Goal: Task Accomplishment & Management: Complete application form

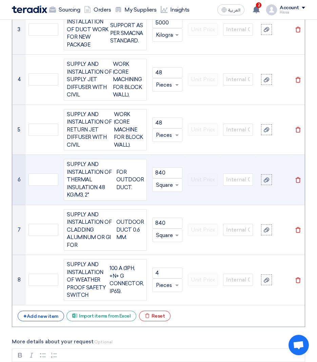
scroll to position [928, 0]
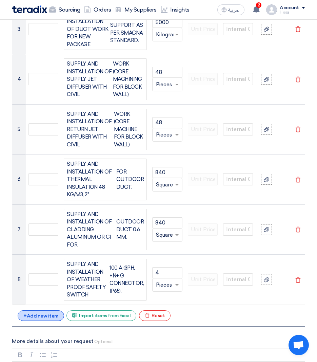
click at [42, 310] on div "+ Add new item" at bounding box center [41, 315] width 46 height 11
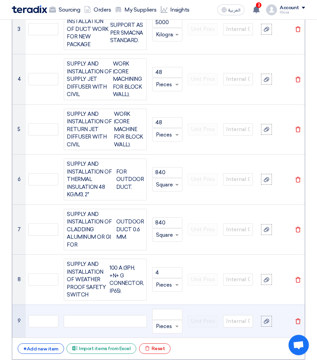
click at [102, 315] on div at bounding box center [105, 321] width 83 height 12
paste div
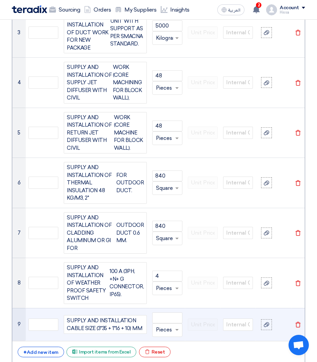
click at [162, 324] on input "text" at bounding box center [163, 329] width 14 height 11
click at [164, 276] on span "Meter" at bounding box center [164, 279] width 16 height 6
click at [165, 312] on input "number" at bounding box center [167, 317] width 30 height 11
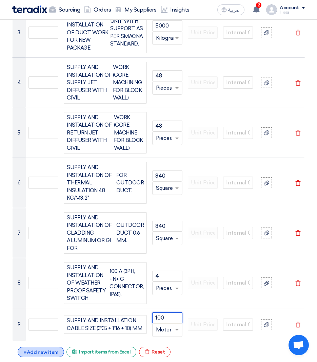
type input "100"
click at [52, 346] on div "+ Add new item" at bounding box center [41, 351] width 46 height 11
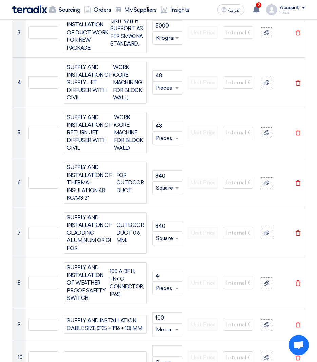
click at [164, 324] on input "text" at bounding box center [163, 329] width 14 height 11
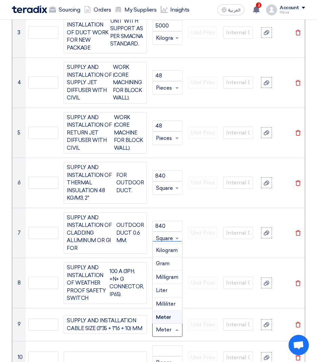
click at [164, 324] on input "text" at bounding box center [163, 329] width 14 height 11
drag, startPoint x: 157, startPoint y: 300, endPoint x: 167, endPoint y: 300, distance: 9.5
click at [167, 324] on input "text" at bounding box center [163, 329] width 14 height 11
type input "l"
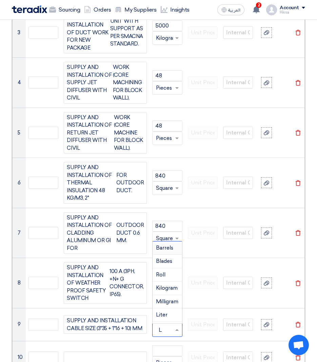
type input "LM"
click at [162, 314] on span "Add type..." at bounding box center [167, 316] width 22 height 5
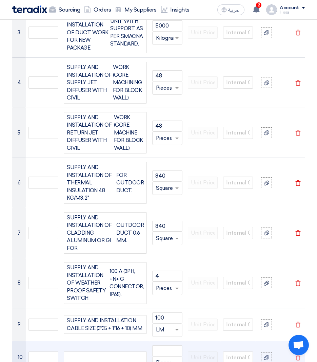
click at [89, 351] on div at bounding box center [105, 357] width 83 height 12
paste div
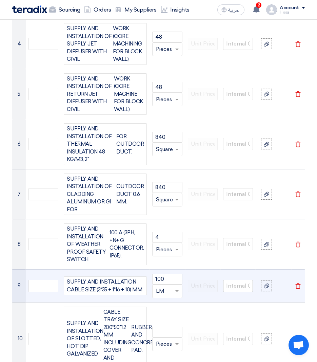
scroll to position [1028, 0]
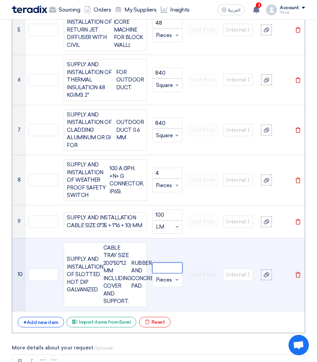
click at [168, 262] on input "number" at bounding box center [167, 267] width 30 height 11
type input "100"
click at [164, 275] on input "text" at bounding box center [163, 280] width 14 height 11
type input "LM"
click at [168, 290] on span "Add type... "LM"" at bounding box center [173, 293] width 34 height 6
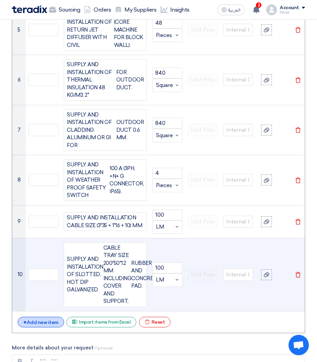
click at [39, 317] on div "+ Add new item" at bounding box center [41, 322] width 46 height 11
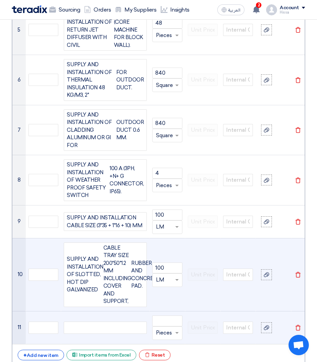
click at [107, 321] on div at bounding box center [105, 327] width 83 height 12
paste div
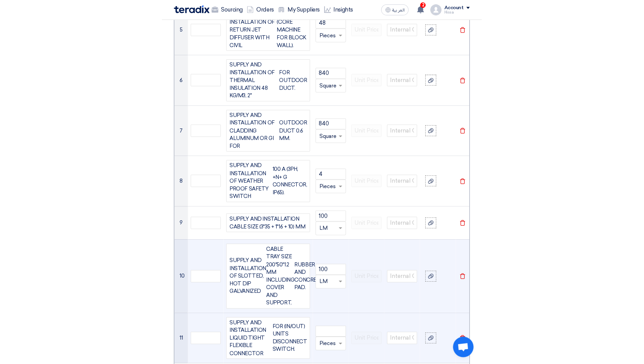
scroll to position [1021, 0]
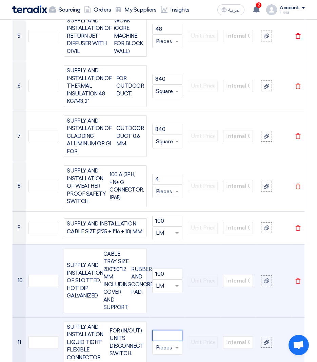
click at [166, 330] on input "number" at bounding box center [167, 335] width 30 height 11
type input "4"
click at [162, 342] on input "text" at bounding box center [163, 347] width 14 height 11
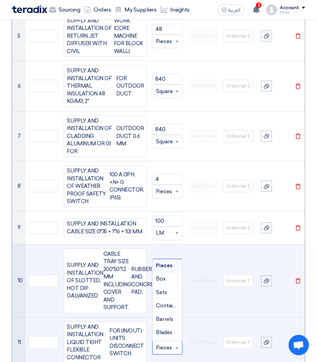
click at [162, 342] on input "text" at bounding box center [163, 347] width 14 height 11
type input "LS"
click at [162, 332] on span "Add type..." at bounding box center [167, 334] width 22 height 5
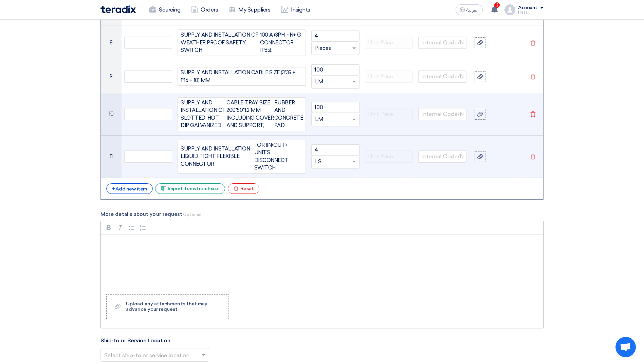
click at [207, 240] on p "Rich Text Editor, main" at bounding box center [324, 244] width 431 height 8
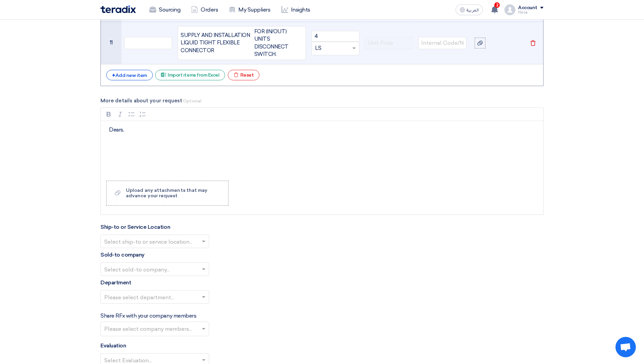
scroll to position [1123, 0]
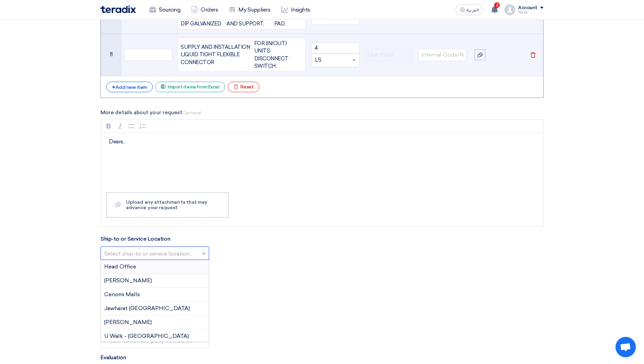
click at [177, 248] on input "text" at bounding box center [151, 253] width 94 height 11
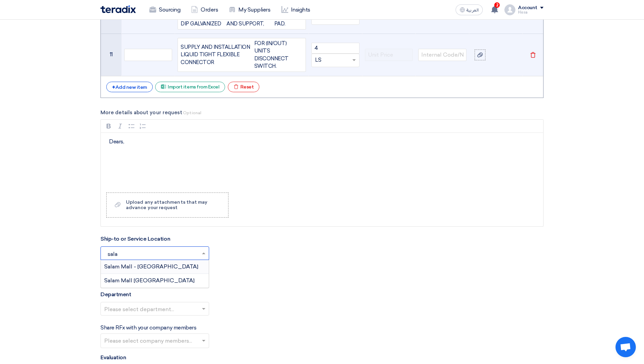
type input "salam"
click at [169, 260] on div "Salam Mall - [GEOGRAPHIC_DATA]" at bounding box center [155, 267] width 108 height 14
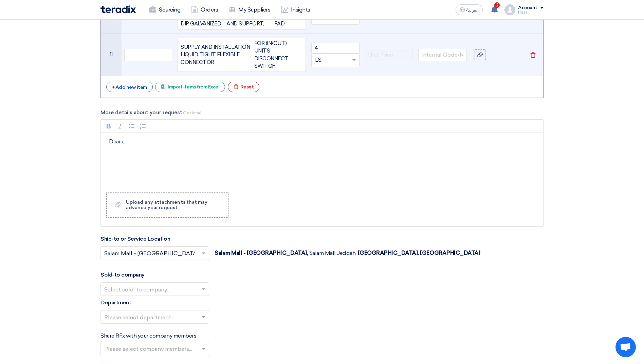
click at [206, 285] on span at bounding box center [204, 289] width 8 height 8
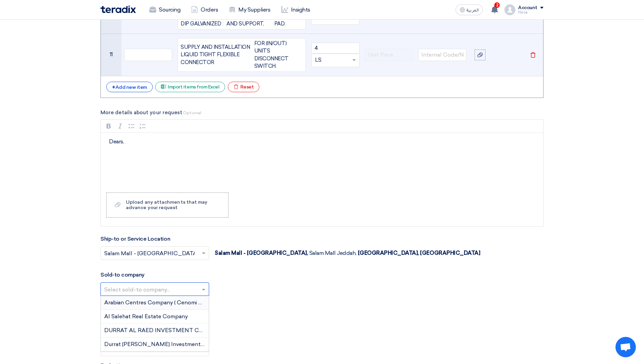
click at [160, 300] on span "Arabian Centres Company ( Cenomi Centres)" at bounding box center [162, 303] width 116 height 6
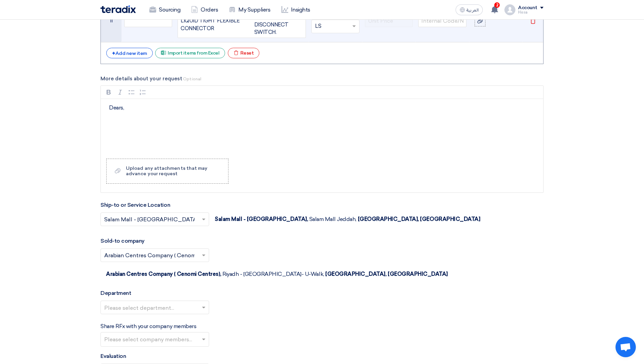
scroll to position [1191, 0]
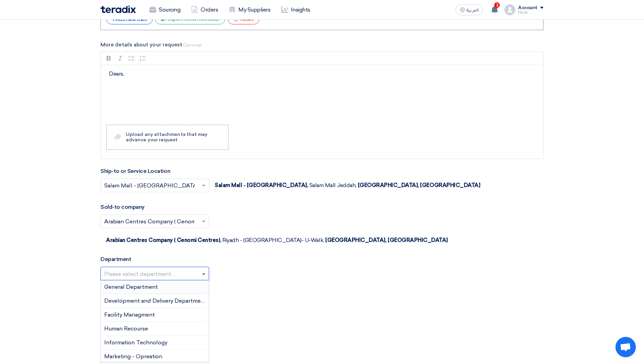
click at [203, 273] on span at bounding box center [203, 274] width 3 height 2
click at [165, 298] on span "Development and Delivery Department" at bounding box center [155, 301] width 102 height 6
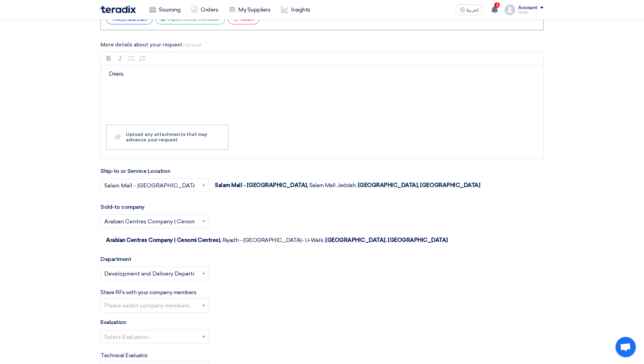
click at [186, 301] on input "text" at bounding box center [155, 306] width 103 height 11
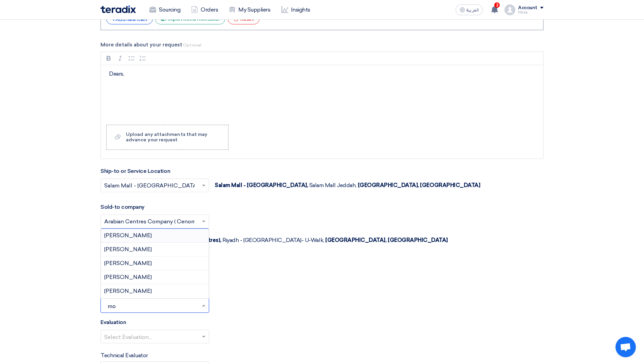
type input "moh"
click at [152, 274] on span "[PERSON_NAME]" at bounding box center [128, 277] width 48 height 6
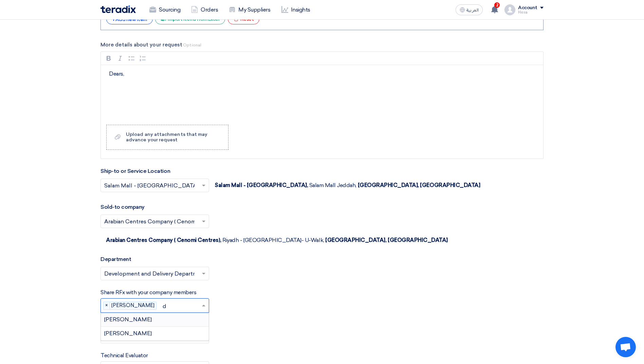
type input "do"
click at [161, 327] on div "[PERSON_NAME]" at bounding box center [155, 334] width 108 height 14
type input "raed"
click at [156, 323] on div "[PERSON_NAME]" at bounding box center [155, 330] width 108 height 14
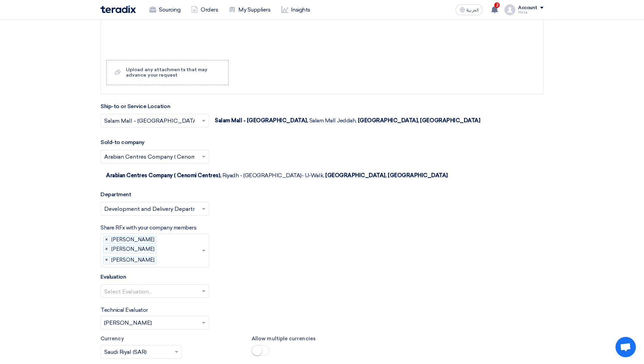
scroll to position [1259, 0]
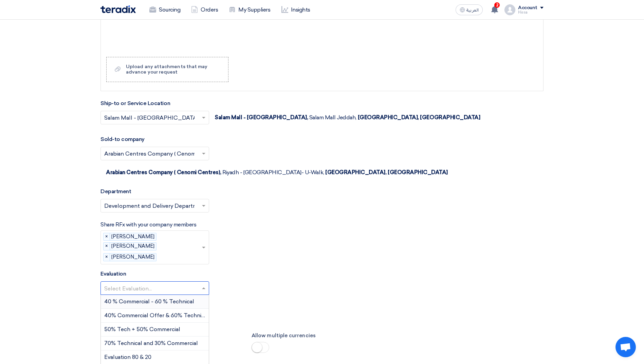
click at [203, 284] on span at bounding box center [204, 288] width 8 height 8
click at [235, 270] on div "Evaluation Select Evaluation... 40 % Commercial - 60 % Technical 40% Commercial…" at bounding box center [321, 285] width 443 height 31
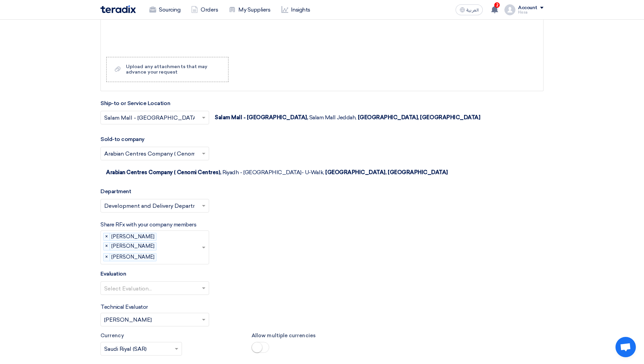
click at [166, 252] on input "text" at bounding box center [180, 257] width 42 height 11
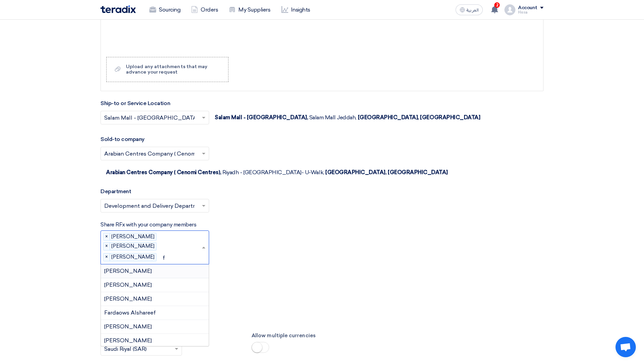
type input "fu"
click at [136, 265] on div "[PERSON_NAME]" at bounding box center [155, 272] width 108 height 14
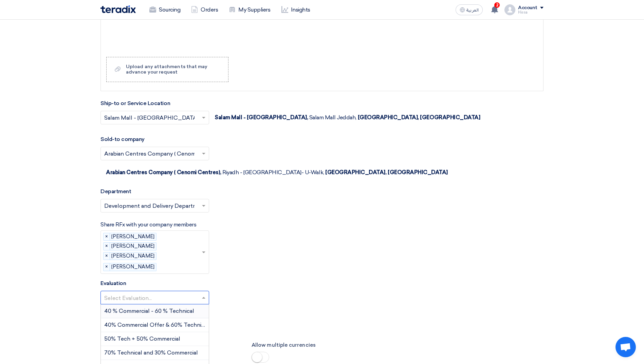
click at [200, 293] on div at bounding box center [155, 298] width 108 height 11
click at [174, 308] on span "40 % Commercial - 60 % Technical" at bounding box center [149, 311] width 90 height 6
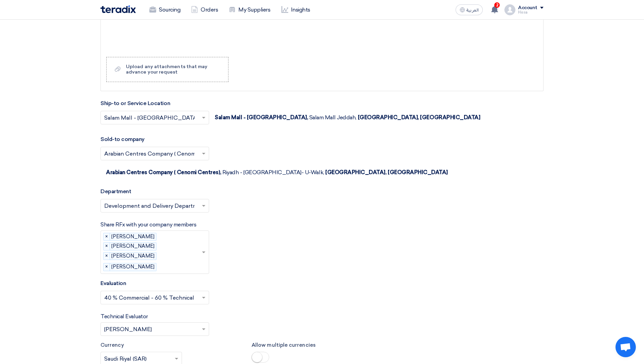
click at [203, 325] on span at bounding box center [204, 329] width 8 height 8
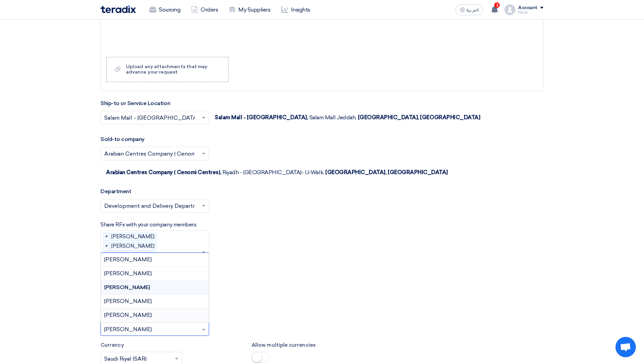
click at [127, 312] on span "[PERSON_NAME]" at bounding box center [128, 315] width 48 height 6
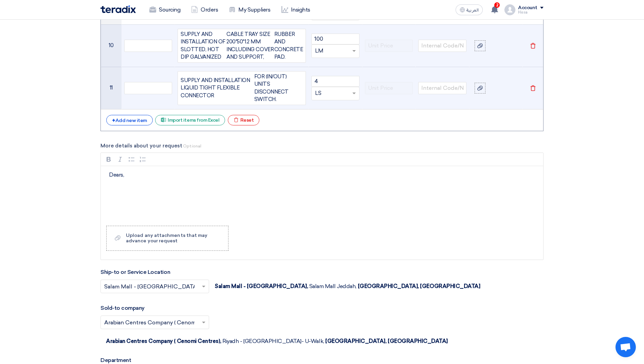
scroll to position [1089, 0]
click at [126, 183] on p "Rich Text Editor, main" at bounding box center [324, 187] width 431 height 8
click at [293, 183] on p "This request is for the supply, installation, testing and commissioning" at bounding box center [324, 187] width 431 height 8
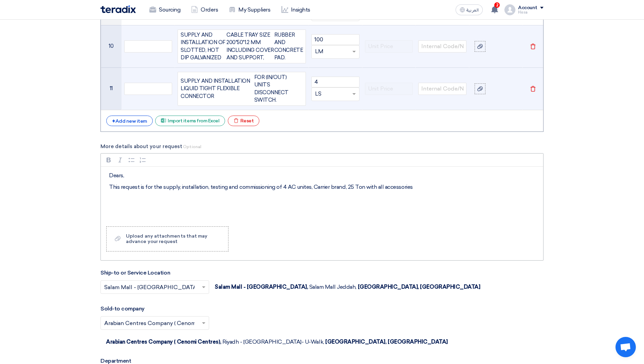
click at [317, 183] on p "This request is for the supply, installation, testing and commissioning of 4 AC…" at bounding box center [324, 187] width 431 height 8
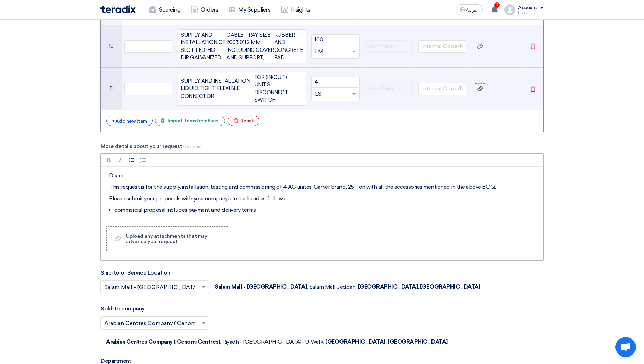
click at [265, 206] on li "commercial proposal includes payment and delivery terms" at bounding box center [326, 210] width 425 height 8
click at [191, 213] on li "technical proposal includes" at bounding box center [326, 217] width 425 height 8
click at [238, 213] on li "technical proposal includes BOQ without the price, specifications" at bounding box center [326, 217] width 425 height 8
click at [305, 213] on li "technical proposal includes BOQ without the price, material specifications" at bounding box center [326, 217] width 425 height 8
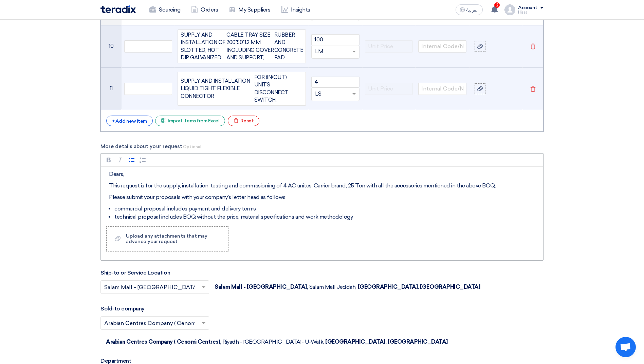
click at [262, 205] on li "commercial proposal includes payment and delivery terms" at bounding box center [326, 209] width 425 height 8
click at [317, 213] on li "technical proposal includes BOQ without the price, material specifications and …" at bounding box center [326, 217] width 425 height 8
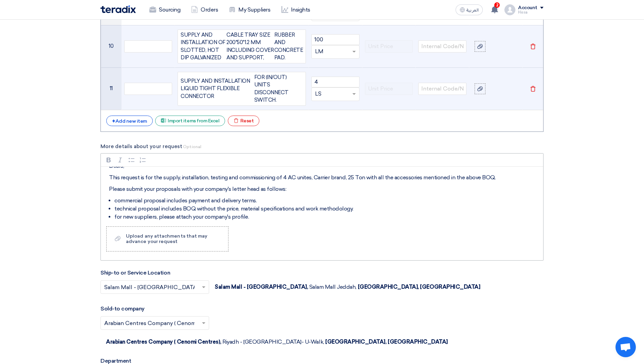
click at [110, 185] on p "Please submit your proposals with your company's letter head as follows:" at bounding box center [324, 189] width 431 height 8
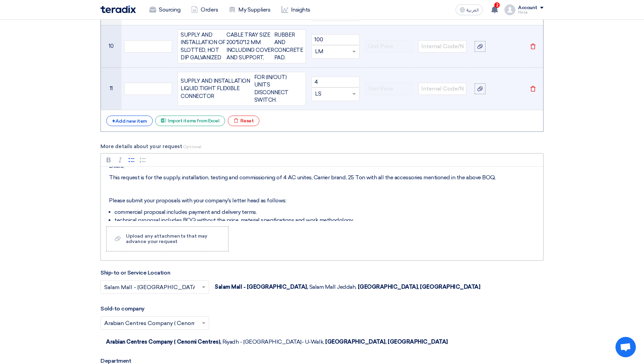
click at [317, 216] on li "technical proposal includes BOQ without the price, material specifications and …" at bounding box center [326, 220] width 425 height 8
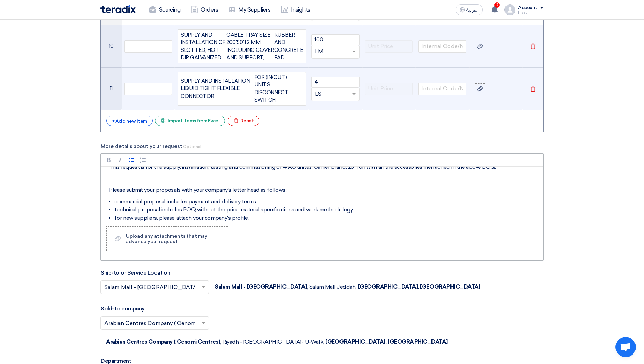
scroll to position [26, 0]
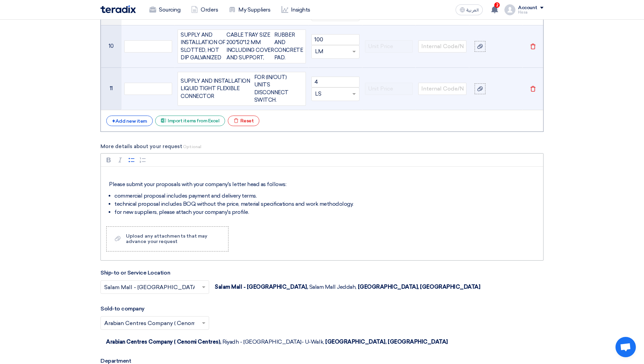
click at [295, 208] on li "for new suppliers, please attach your company's profile." at bounding box center [326, 212] width 425 height 8
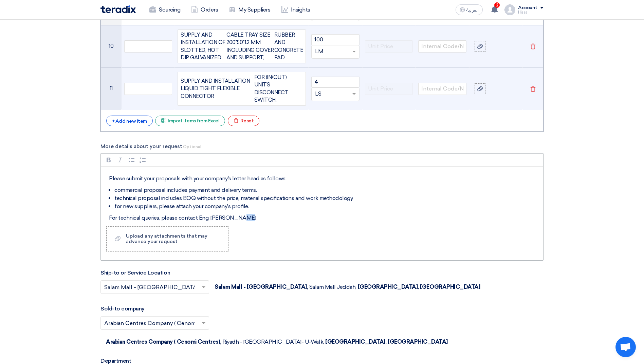
scroll to position [38, 0]
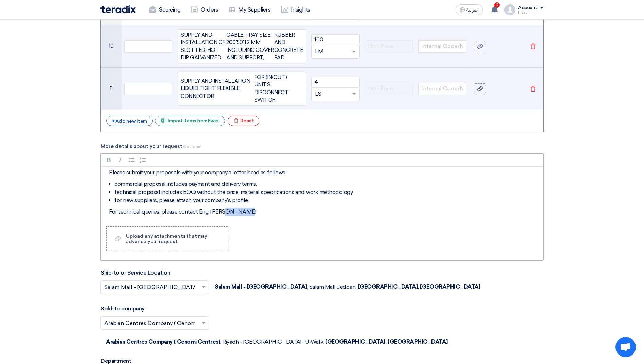
drag, startPoint x: 247, startPoint y: 209, endPoint x: 225, endPoint y: 206, distance: 22.3
click at [225, 208] on p "For technical queries, please contact Eng. [PERSON_NAME]" at bounding box center [324, 212] width 431 height 8
click at [118, 208] on p "For technical queries, please contact Eng. [PERSON_NAME] ([PHONE_NUMBER])" at bounding box center [324, 212] width 431 height 8
click at [109, 197] on div "Dears, This request is for the supply, installation, testing and commissioning …" at bounding box center [322, 194] width 442 height 54
click at [109, 196] on div "Dears, This request is for the supply, installation, testing and commissioning …" at bounding box center [322, 194] width 442 height 54
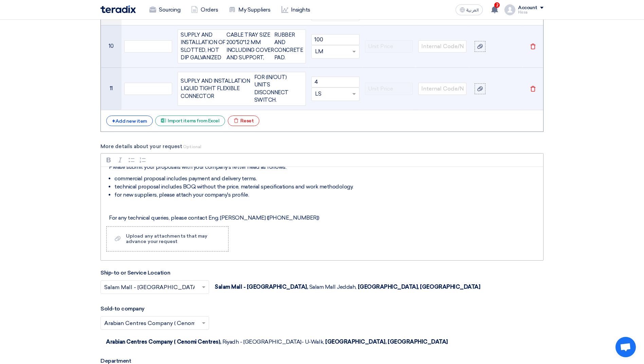
scroll to position [0, 0]
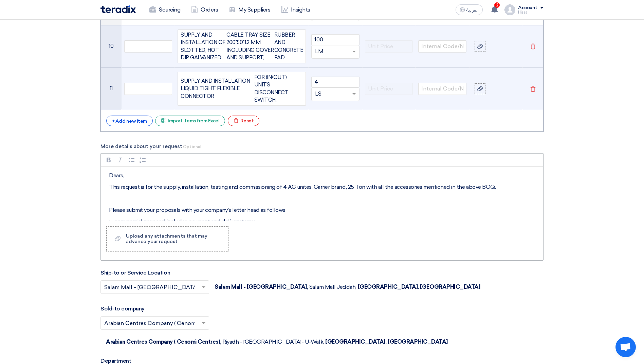
click at [245, 195] on p "Rich Text Editor, main" at bounding box center [324, 199] width 431 height 8
click at [180, 172] on p "Dears," at bounding box center [324, 176] width 431 height 8
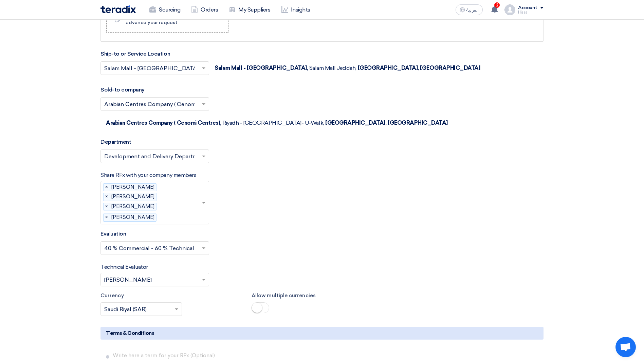
scroll to position [1361, 0]
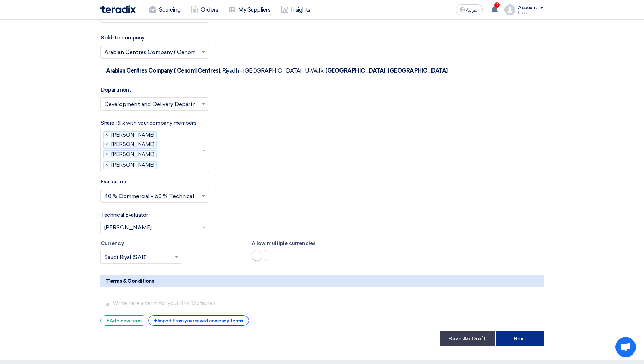
click at [317, 332] on button "Next" at bounding box center [520, 339] width 48 height 15
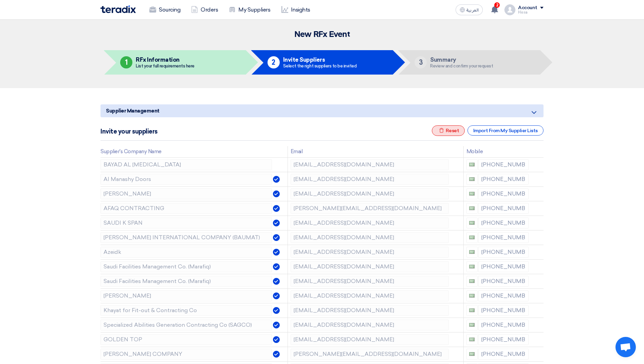
click at [317, 132] on icon "Excel file" at bounding box center [441, 130] width 5 height 5
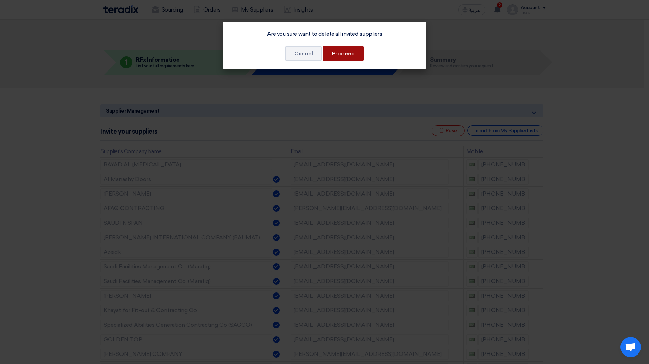
click at [317, 52] on button "Proceed" at bounding box center [343, 53] width 40 height 15
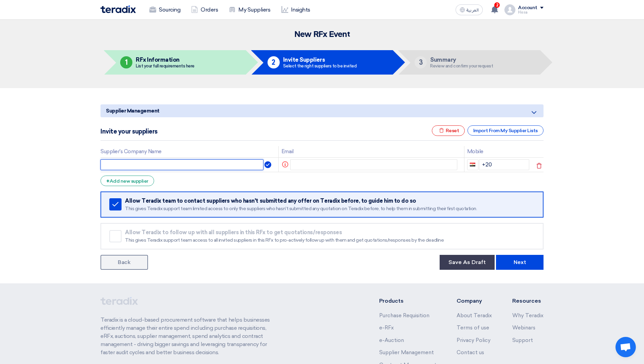
click at [175, 166] on input "text" at bounding box center [181, 164] width 163 height 11
type input "Alshagran Air Conditioning"
click at [317, 162] on button "button" at bounding box center [472, 164] width 11 height 11
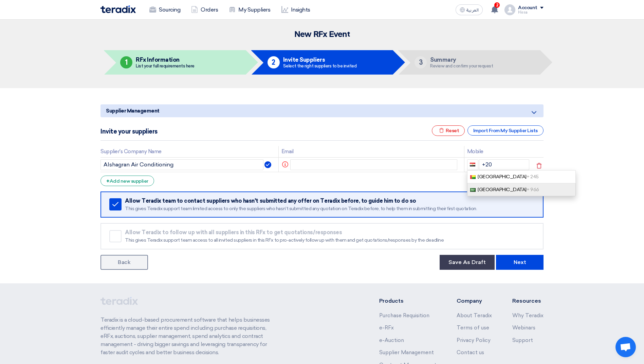
click at [317, 187] on span "+ 966" at bounding box center [532, 190] width 13 height 6
type input "+966"
click at [317, 164] on input "+966" at bounding box center [504, 164] width 51 height 11
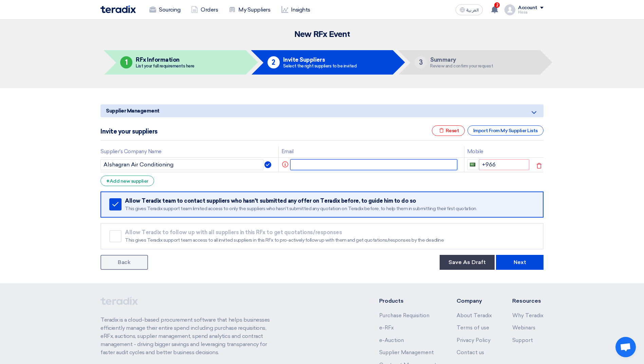
click at [317, 168] on input "text" at bounding box center [373, 164] width 167 height 11
type input "[EMAIL_ADDRESS][DOMAIN_NAME]"
click at [317, 167] on input "+966" at bounding box center [503, 164] width 51 height 11
type input "[PHONE_NUMBER]"
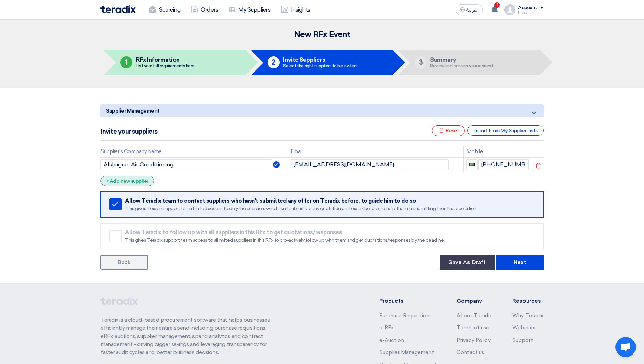
click at [139, 182] on div "+ Add new supplier" at bounding box center [127, 181] width 54 height 11
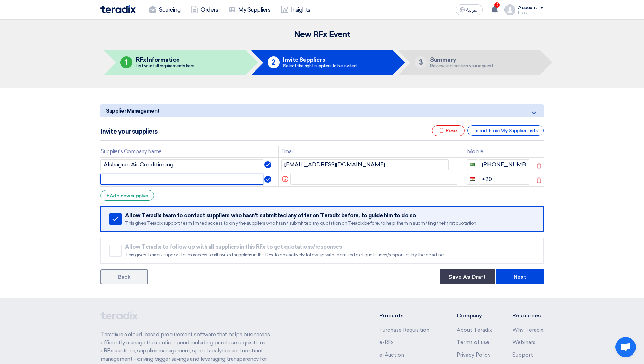
click at [174, 176] on input "text" at bounding box center [181, 179] width 163 height 11
type input "Fast Execution"
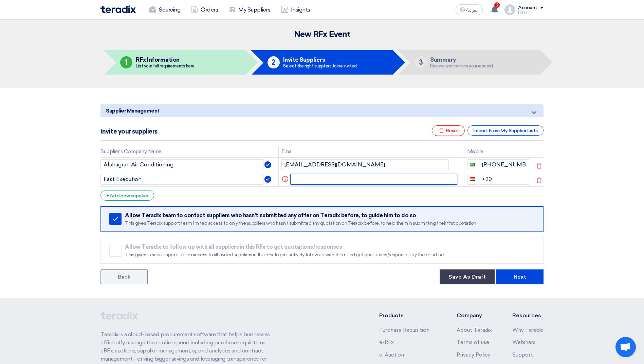
click at [307, 177] on input "text" at bounding box center [373, 179] width 167 height 11
type input "M"
paste input "[EMAIL_ADDRESS][DOMAIN_NAME]"
type input "[EMAIL_ADDRESS][DOMAIN_NAME]"
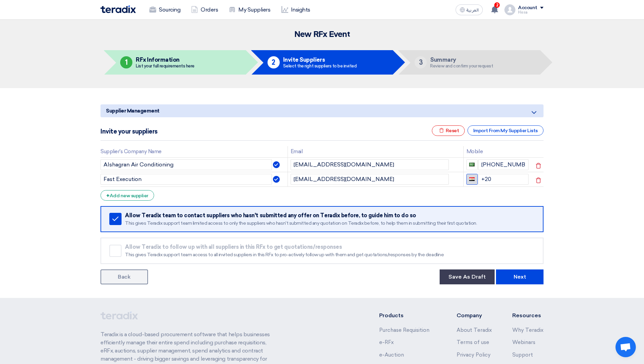
click at [317, 182] on button "button" at bounding box center [471, 179] width 11 height 11
click at [317, 188] on link "[GEOGRAPHIC_DATA] + 966" at bounding box center [520, 191] width 109 height 13
click at [317, 181] on input "+966" at bounding box center [503, 179] width 51 height 11
type input "[PHONE_NUMBER]"
click at [123, 194] on div "+ Add new supplier" at bounding box center [127, 195] width 54 height 11
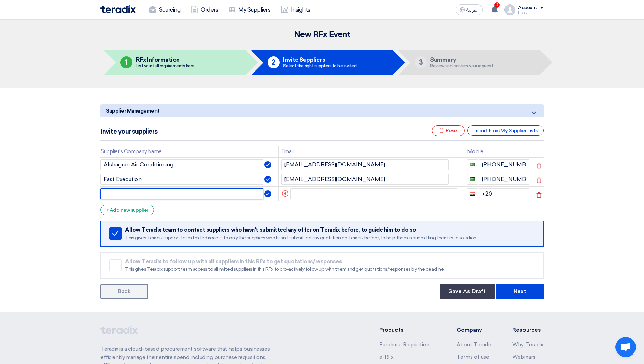
click at [138, 194] on input "text" at bounding box center [181, 194] width 163 height 11
paste input "Skyline Golden Industrial Co"
type input "Skyline Golden Industrial Co."
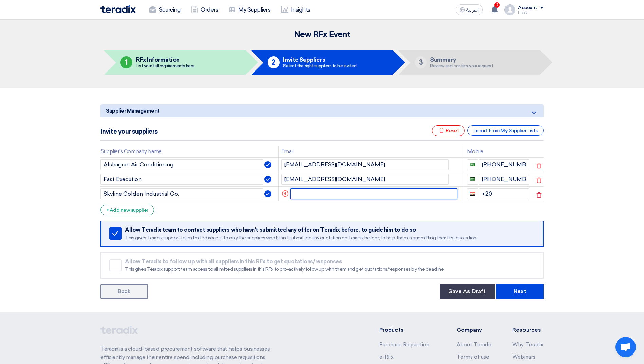
click at [317, 190] on input "text" at bounding box center [373, 194] width 167 height 11
paste input "[PERSON_NAME][EMAIL_ADDRESS][DOMAIN_NAME]"
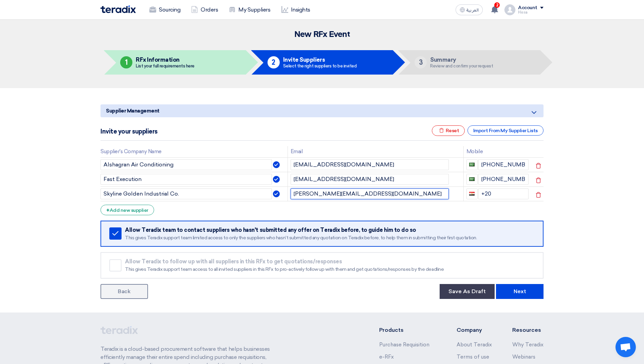
click at [296, 196] on input "[PERSON_NAME][EMAIL_ADDRESS][DOMAIN_NAME]" at bounding box center [369, 194] width 158 height 11
click at [317, 197] on input "[PERSON_NAME][EMAIL_ADDRESS][DOMAIN_NAME]" at bounding box center [369, 194] width 158 height 11
type input "[PERSON_NAME][EMAIL_ADDRESS][DOMAIN_NAME]"
click at [317, 190] on button "button" at bounding box center [471, 194] width 11 height 11
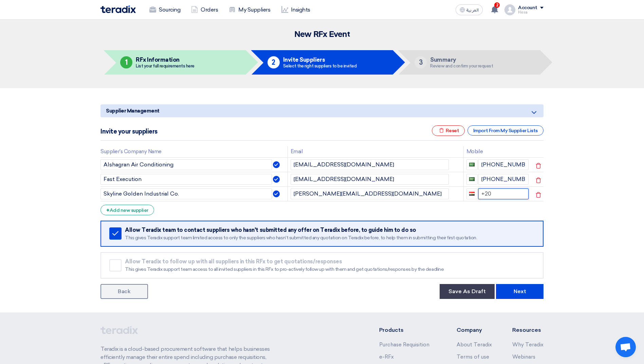
click at [317, 193] on input "+20" at bounding box center [503, 194] width 51 height 11
click at [317, 196] on button "button" at bounding box center [471, 194] width 11 height 11
click at [317, 204] on span "[GEOGRAPHIC_DATA] + 966" at bounding box center [507, 206] width 61 height 6
type input "+966"
click at [317, 194] on input "+966" at bounding box center [503, 194] width 51 height 11
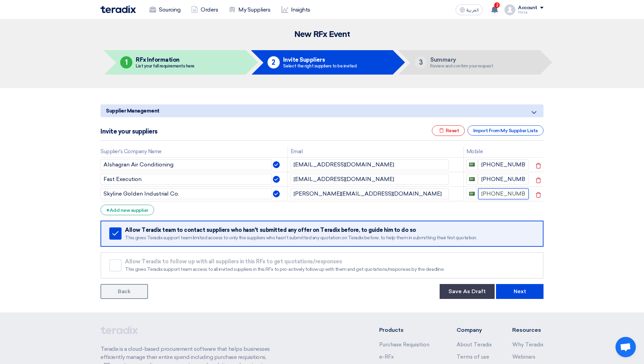
click at [317, 196] on input "[PHONE_NUMBER]" at bounding box center [503, 194] width 51 height 11
click at [121, 207] on div "+ Add new supplier" at bounding box center [127, 210] width 54 height 11
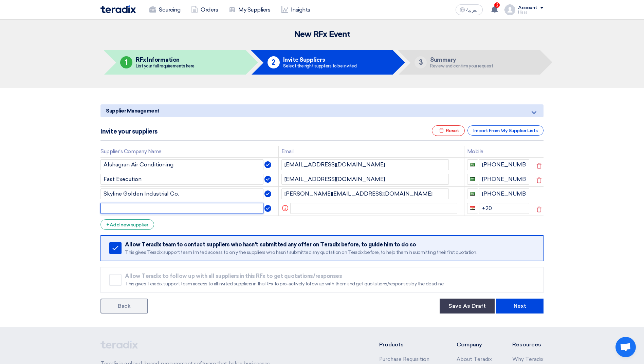
click at [158, 212] on input "text" at bounding box center [181, 208] width 163 height 11
paste input "[PERSON_NAME] Contracting Group"
type input "[PERSON_NAME] Contracting Group"
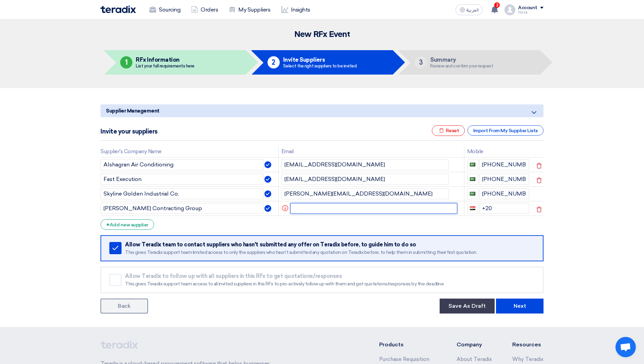
click at [302, 210] on input "text" at bounding box center [373, 208] width 167 height 11
paste input "[PERSON_NAME] <[PERSON_NAME][EMAIL_ADDRESS][DOMAIN_NAME]>"
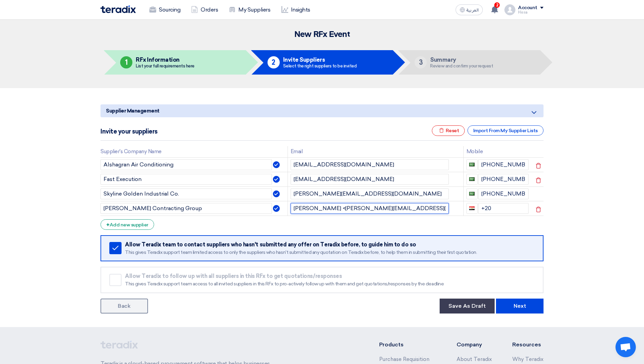
click at [317, 208] on input "[PERSON_NAME] <[PERSON_NAME][EMAIL_ADDRESS][DOMAIN_NAME]>" at bounding box center [369, 208] width 158 height 11
click at [317, 209] on input "[EMAIL_ADDRESS][DOMAIN_NAME]>" at bounding box center [369, 208] width 158 height 11
type input "[EMAIL_ADDRESS][DOMAIN_NAME]"
click at [317, 212] on button "button" at bounding box center [471, 208] width 11 height 11
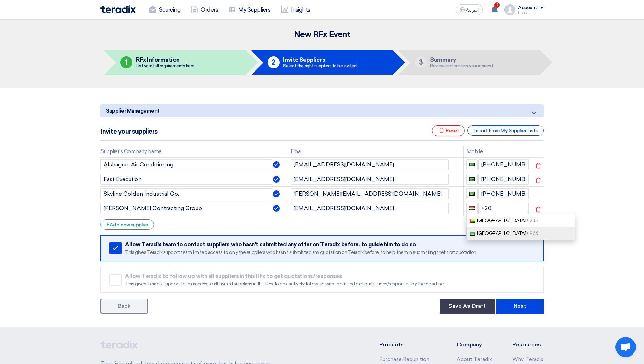
click at [317, 230] on link "[GEOGRAPHIC_DATA] + 966" at bounding box center [520, 233] width 109 height 13
type input "+966"
click at [317, 208] on input "+966" at bounding box center [503, 208] width 51 height 11
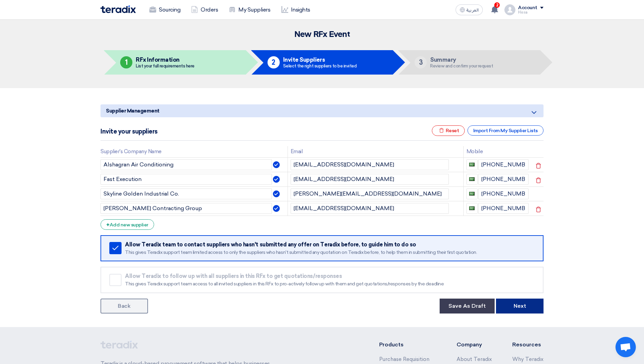
click at [317, 306] on button "Next" at bounding box center [520, 306] width 48 height 15
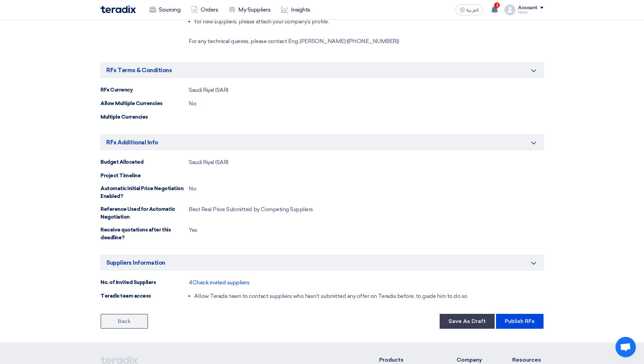
scroll to position [625, 0]
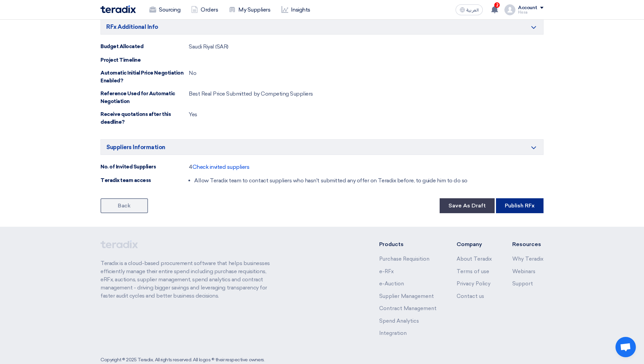
click at [317, 199] on button "Publish RFx" at bounding box center [520, 206] width 48 height 15
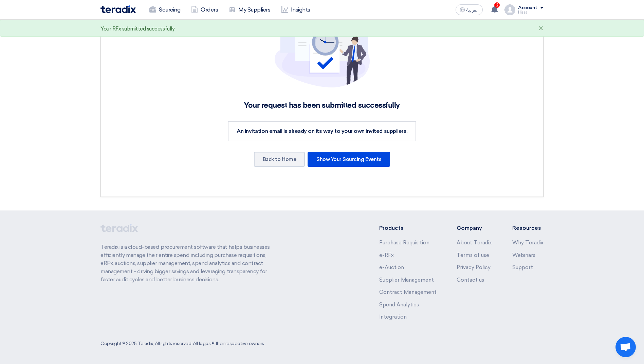
scroll to position [0, 0]
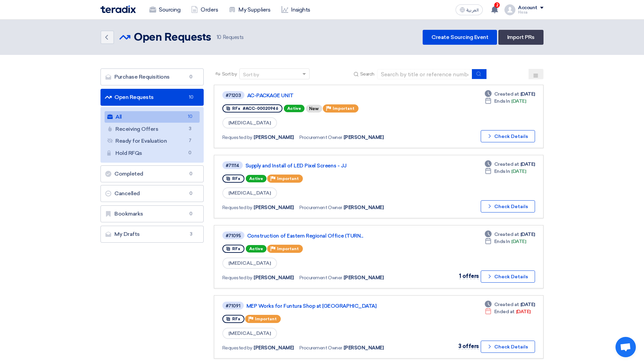
click at [317, 6] on div "Account" at bounding box center [527, 8] width 19 height 6
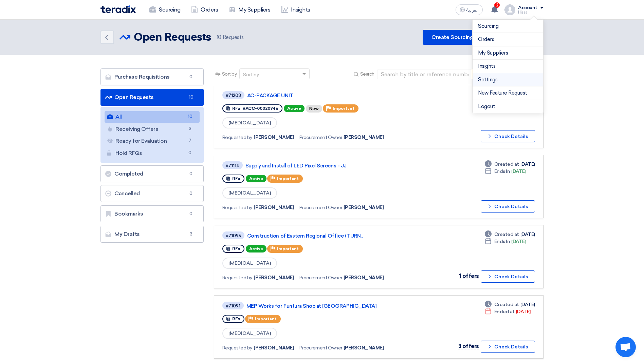
click at [317, 86] on li "Settings" at bounding box center [507, 80] width 71 height 14
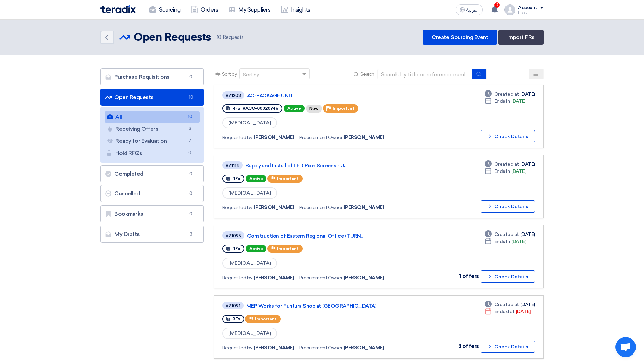
click at [317, 9] on div "Sourcing Orders My Suppliers Insights العربية ع 2 You have a new offer for 'IP …" at bounding box center [321, 9] width 453 height 19
click at [317, 9] on div "Account" at bounding box center [530, 8] width 25 height 6
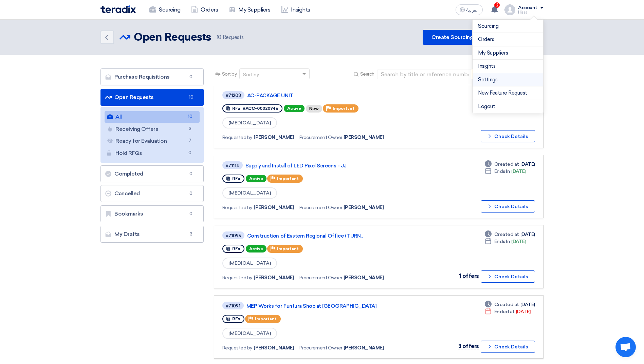
click at [317, 78] on link "Settings" at bounding box center [508, 80] width 60 height 8
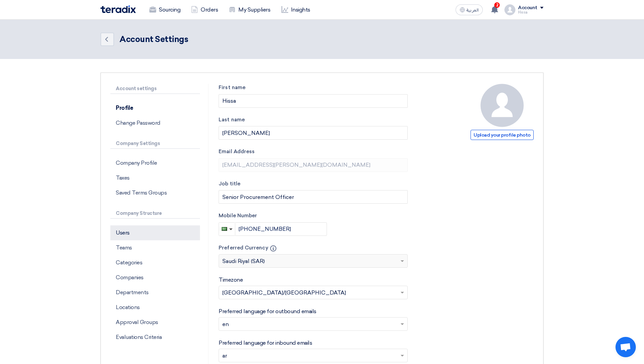
click at [125, 229] on p "Users" at bounding box center [155, 233] width 90 height 15
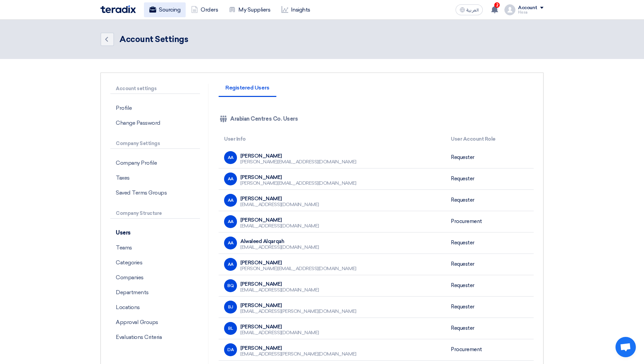
click at [162, 11] on link "Sourcing" at bounding box center [165, 9] width 42 height 15
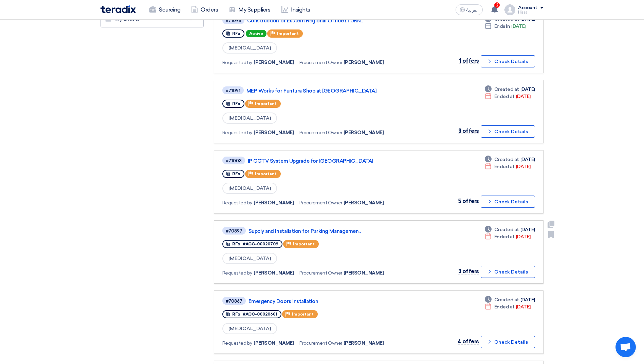
scroll to position [271, 0]
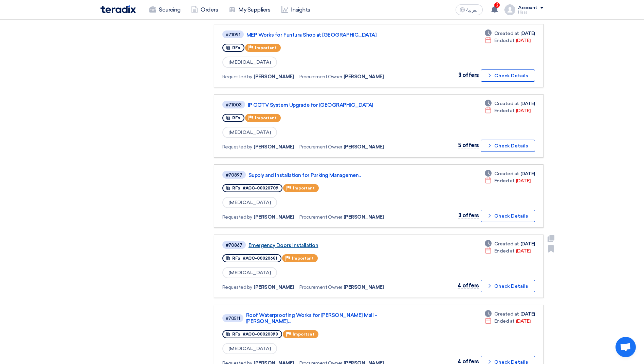
click at [299, 245] on link "Emergency Doors Installation" at bounding box center [333, 246] width 170 height 6
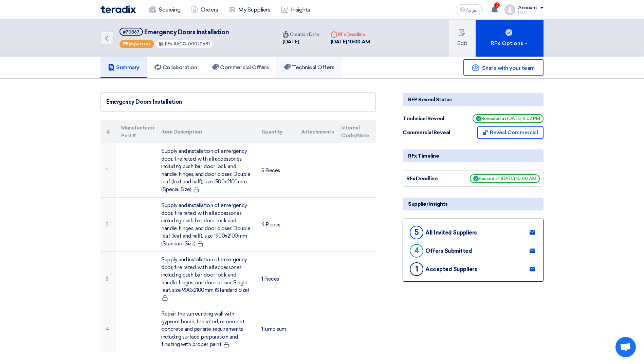
click at [301, 70] on h5 "Technical Offers" at bounding box center [309, 67] width 51 height 7
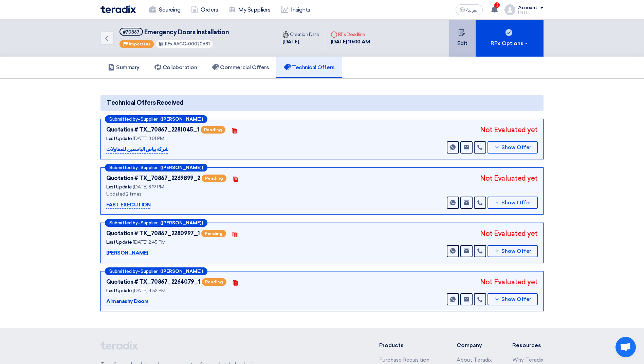
click at [317, 39] on button "Edit" at bounding box center [462, 38] width 26 height 37
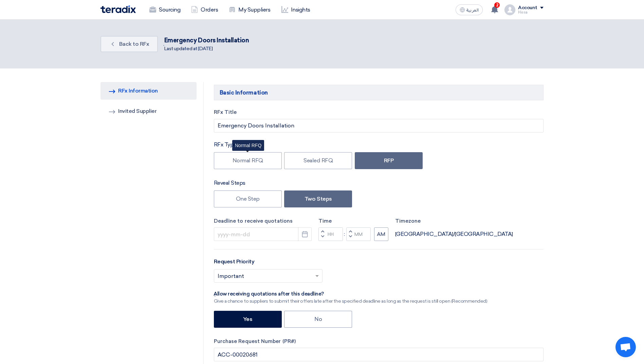
type input "[DATE]"
type input "10"
type input "00"
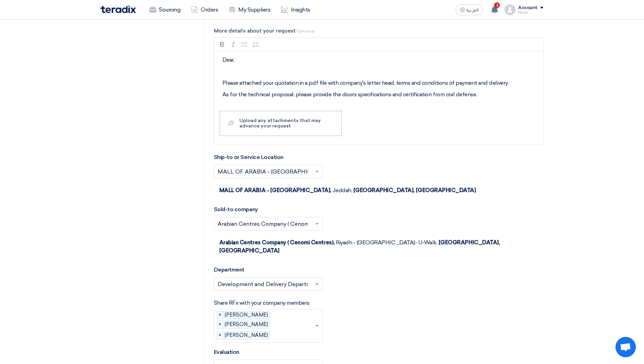
scroll to position [1086, 0]
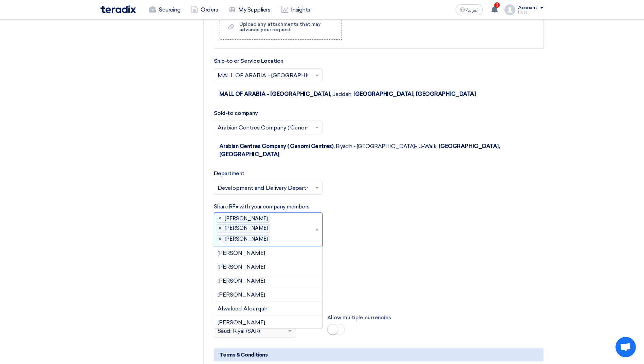
click at [272, 234] on input "text" at bounding box center [293, 239] width 42 height 11
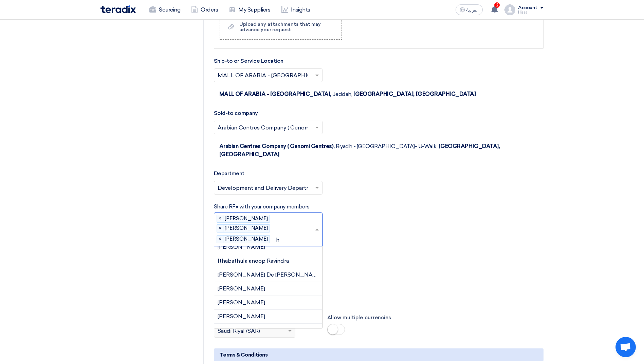
type input "hi"
click at [261, 247] on div "[PERSON_NAME]" at bounding box center [268, 254] width 108 height 14
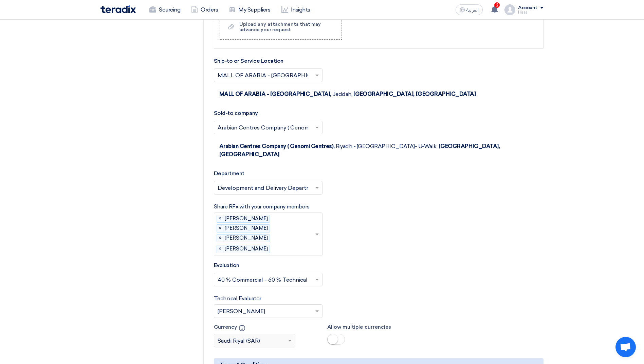
click at [310, 307] on input "text" at bounding box center [265, 312] width 94 height 11
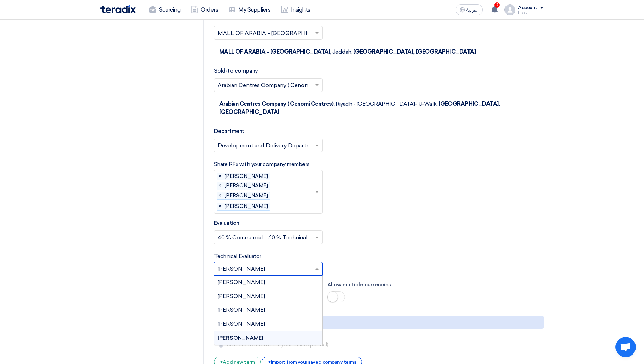
scroll to position [1222, 0]
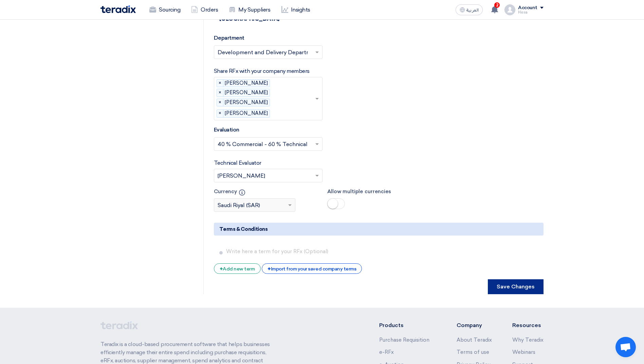
click at [317, 280] on button "Save Changes" at bounding box center [516, 287] width 56 height 15
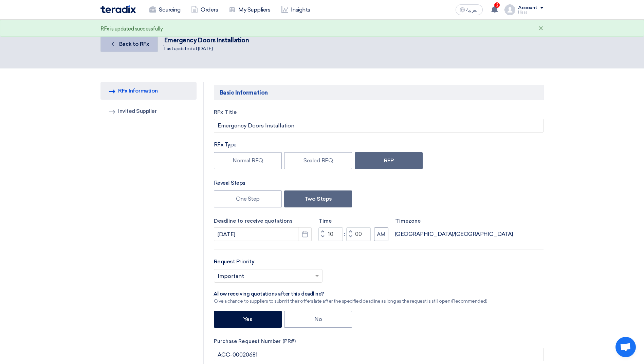
click at [136, 46] on span "Back to RFx" at bounding box center [134, 44] width 30 height 6
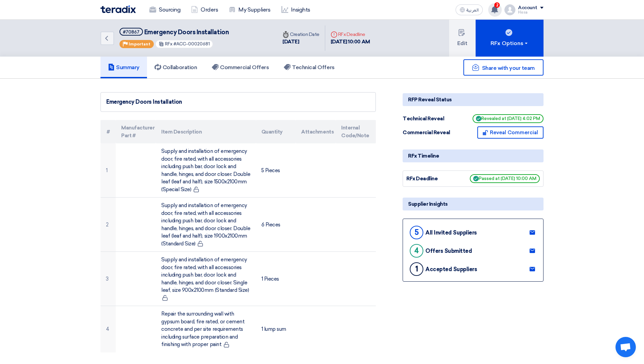
click at [317, 12] on use at bounding box center [494, 9] width 7 height 7
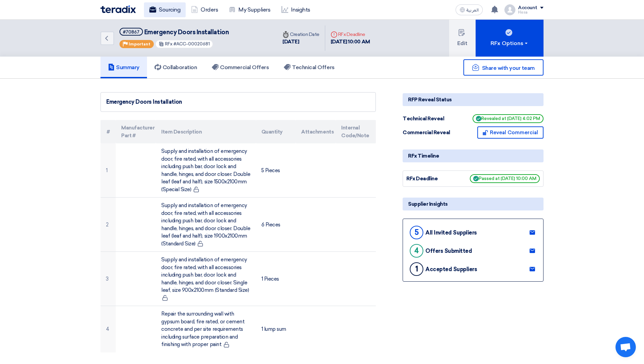
click at [171, 12] on link "Sourcing" at bounding box center [165, 9] width 42 height 15
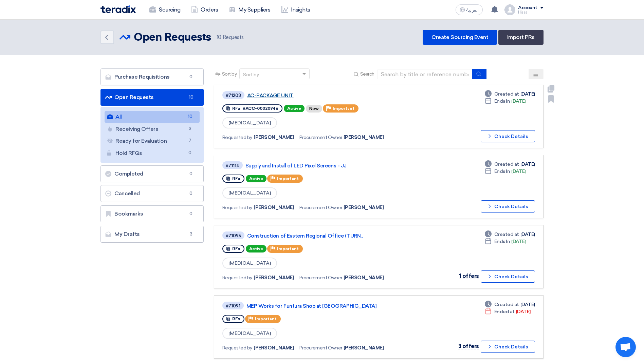
click at [257, 95] on link "AC-PACKAGE UNIT" at bounding box center [332, 96] width 170 height 6
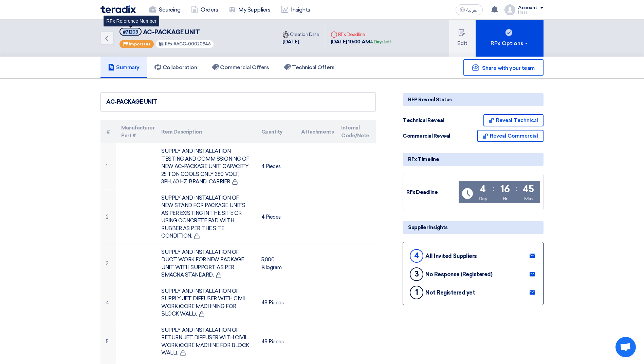
drag, startPoint x: 122, startPoint y: 31, endPoint x: 137, endPoint y: 33, distance: 15.4
click at [137, 33] on span "#71203" at bounding box center [130, 32] width 22 height 8
copy div "#71203"
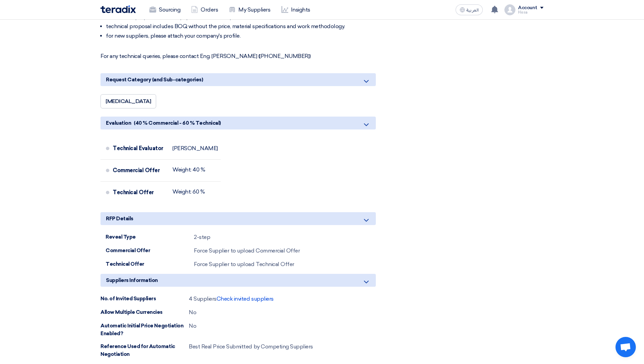
scroll to position [611, 0]
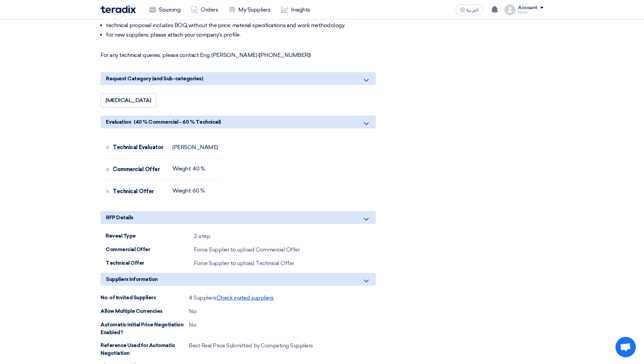
click at [260, 295] on span "Check invited suppliers" at bounding box center [244, 298] width 57 height 6
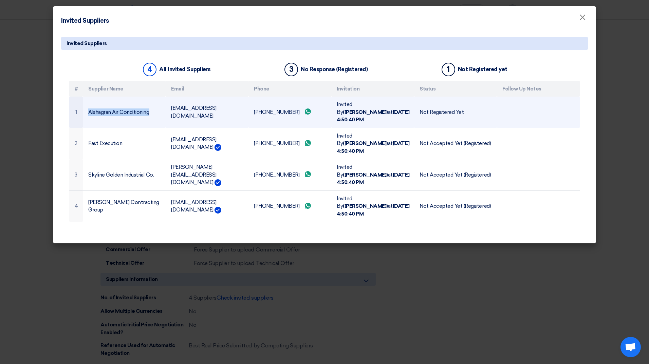
drag, startPoint x: 89, startPoint y: 107, endPoint x: 150, endPoint y: 113, distance: 61.7
click at [150, 113] on td "Alshagran Air Conditioning" at bounding box center [124, 112] width 83 height 31
copy td "Alshagran Air Conditioning"
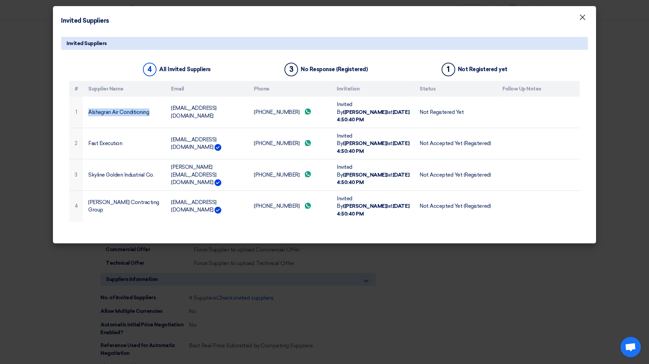
click at [317, 21] on span "×" at bounding box center [582, 19] width 7 height 14
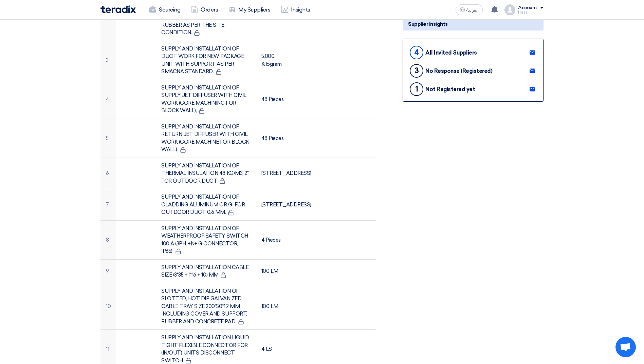
scroll to position [0, 0]
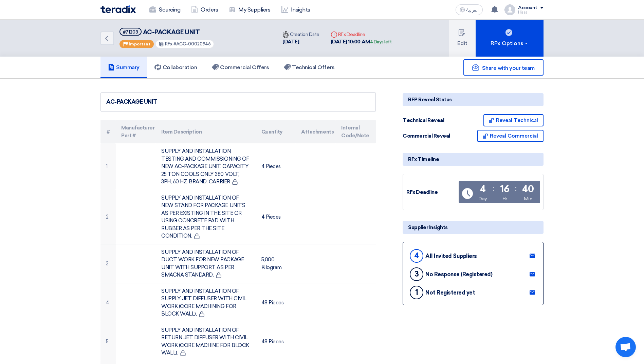
click at [126, 11] on img at bounding box center [117, 9] width 35 height 8
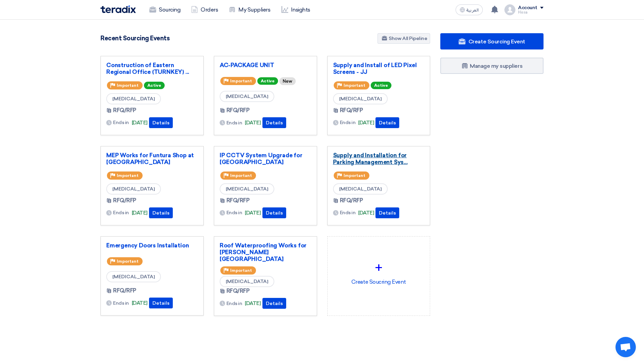
click at [317, 157] on link "Supply and Installation for Parking Management Sys..." at bounding box center [379, 159] width 92 height 14
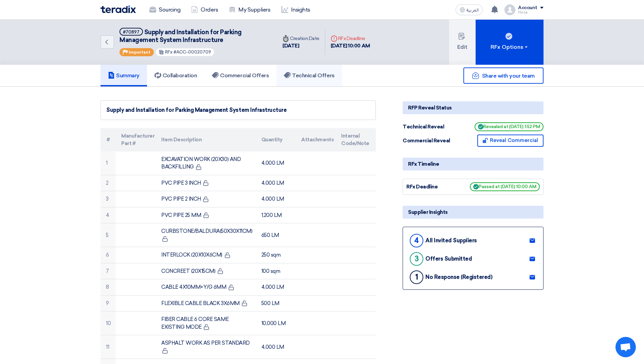
click at [294, 75] on h5 "Technical Offers" at bounding box center [309, 75] width 51 height 7
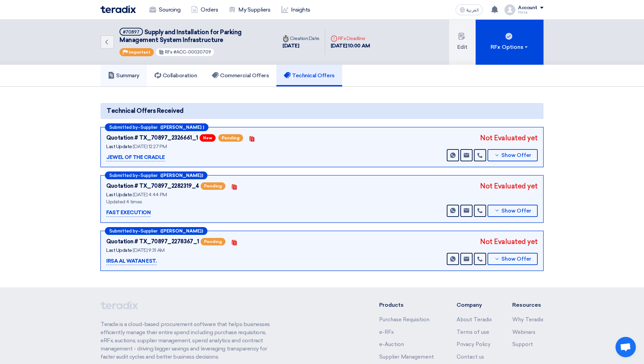
click at [134, 80] on link "Summary" at bounding box center [123, 76] width 46 height 22
